Goal: Obtain resource: Download file/media

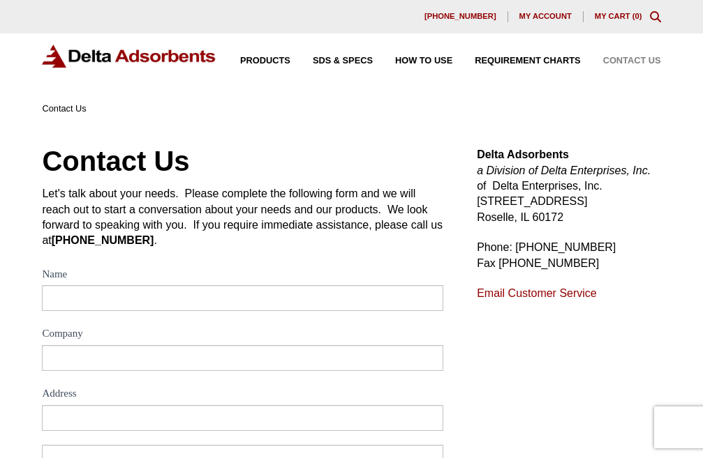
click at [346, 57] on span "SDS & SPECS" at bounding box center [343, 61] width 60 height 9
drag, startPoint x: 517, startPoint y: 246, endPoint x: 592, endPoint y: 244, distance: 74.7
click at [592, 244] on p "Phone: [PHONE_NUMBER] Fax [PHONE_NUMBER]" at bounding box center [569, 255] width 184 height 31
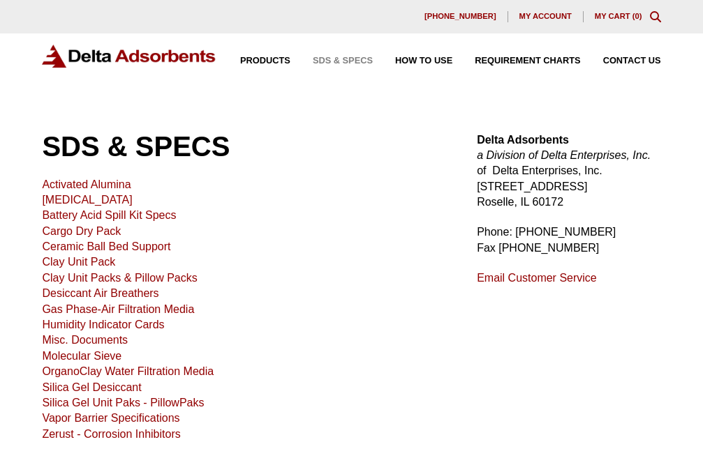
click at [114, 183] on link "Activated Alumina" at bounding box center [86, 185] width 89 height 12
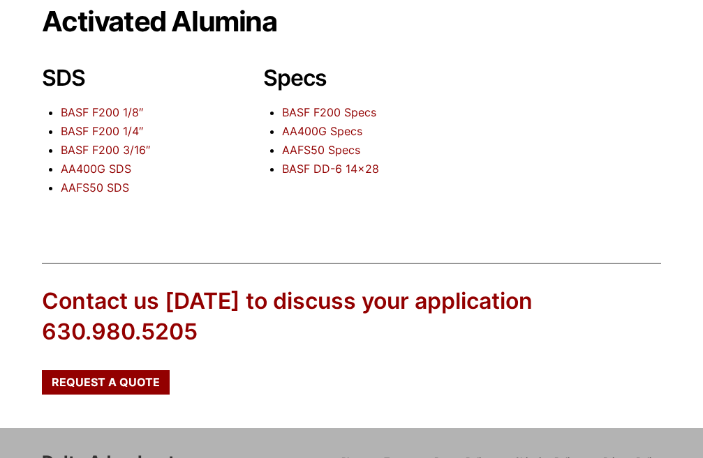
scroll to position [206, 0]
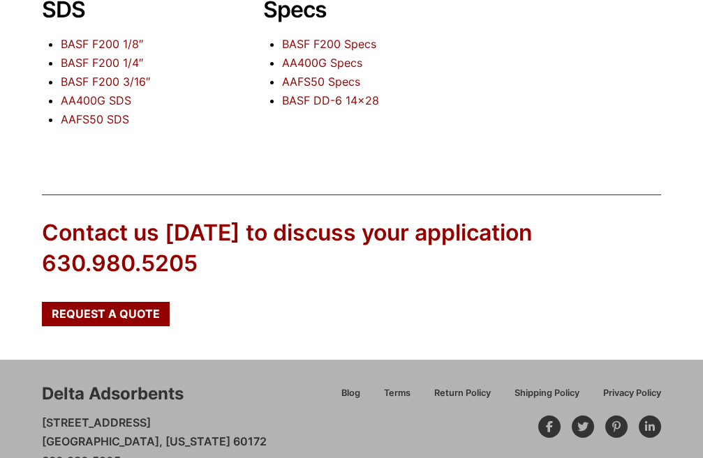
click at [108, 117] on link "AAFS50 SDS" at bounding box center [95, 119] width 68 height 14
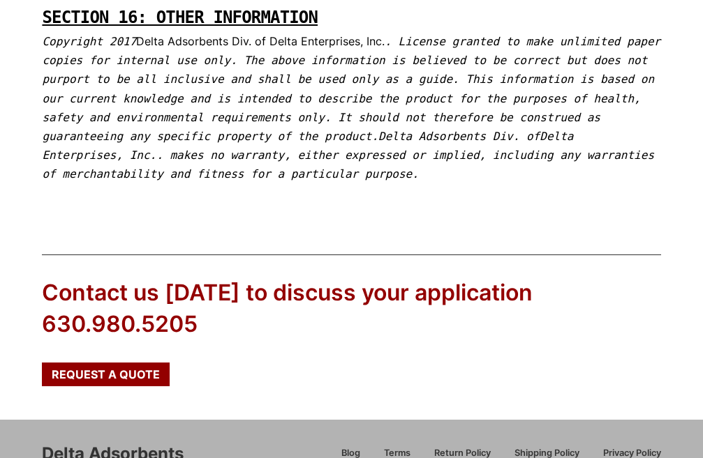
scroll to position [9160, 0]
